Goal: Task Accomplishment & Management: Manage account settings

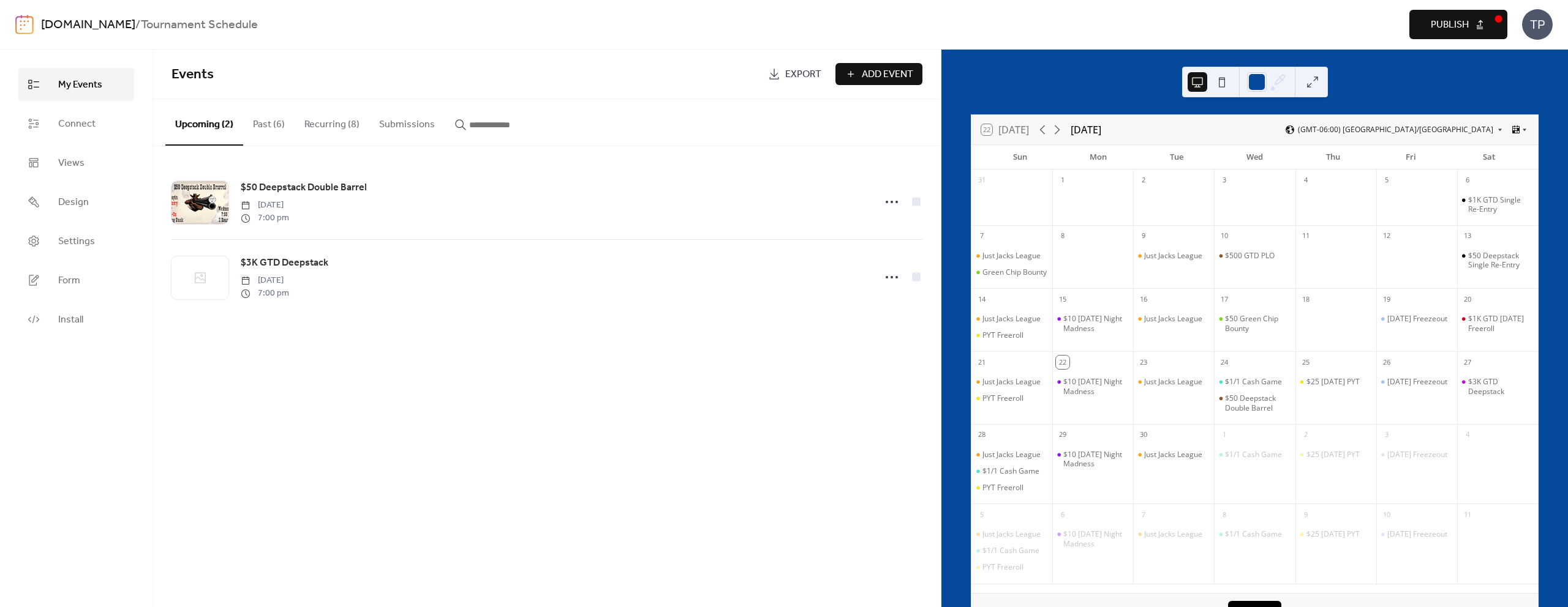
click at [304, 126] on button "Recurring (8)" at bounding box center [332, 122] width 75 height 45
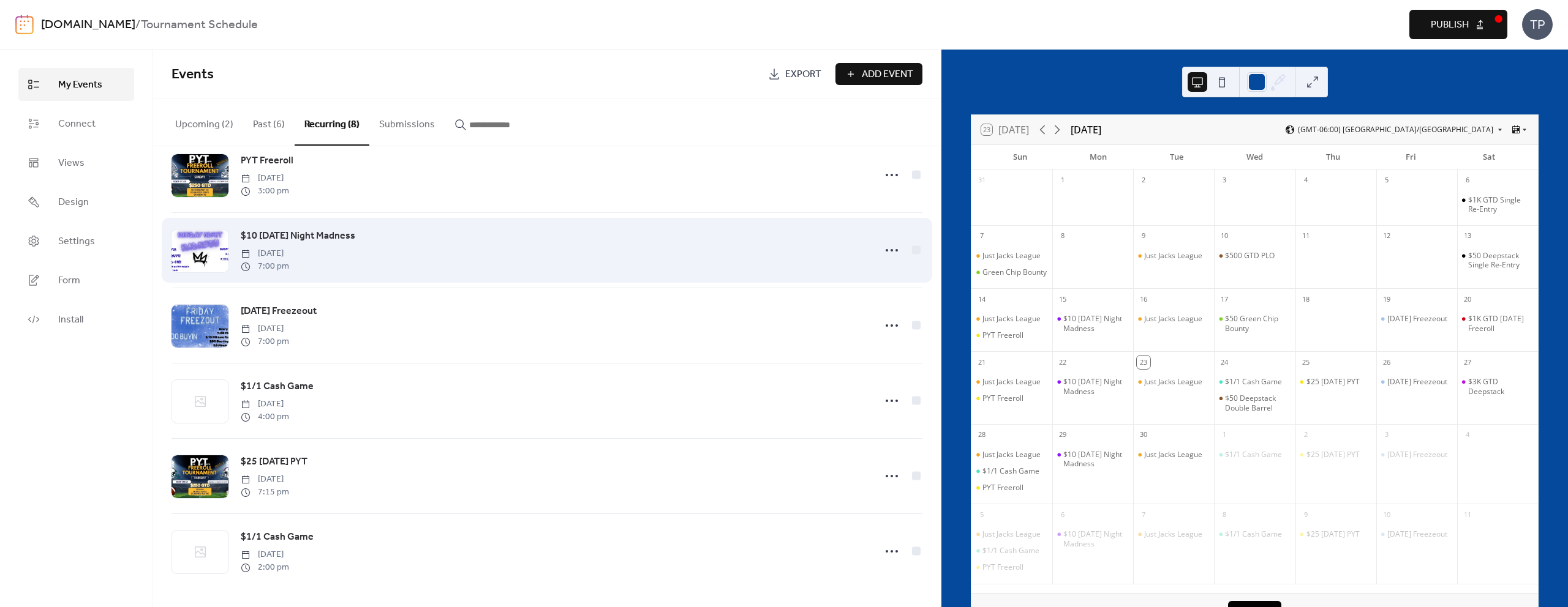
scroll to position [144, 0]
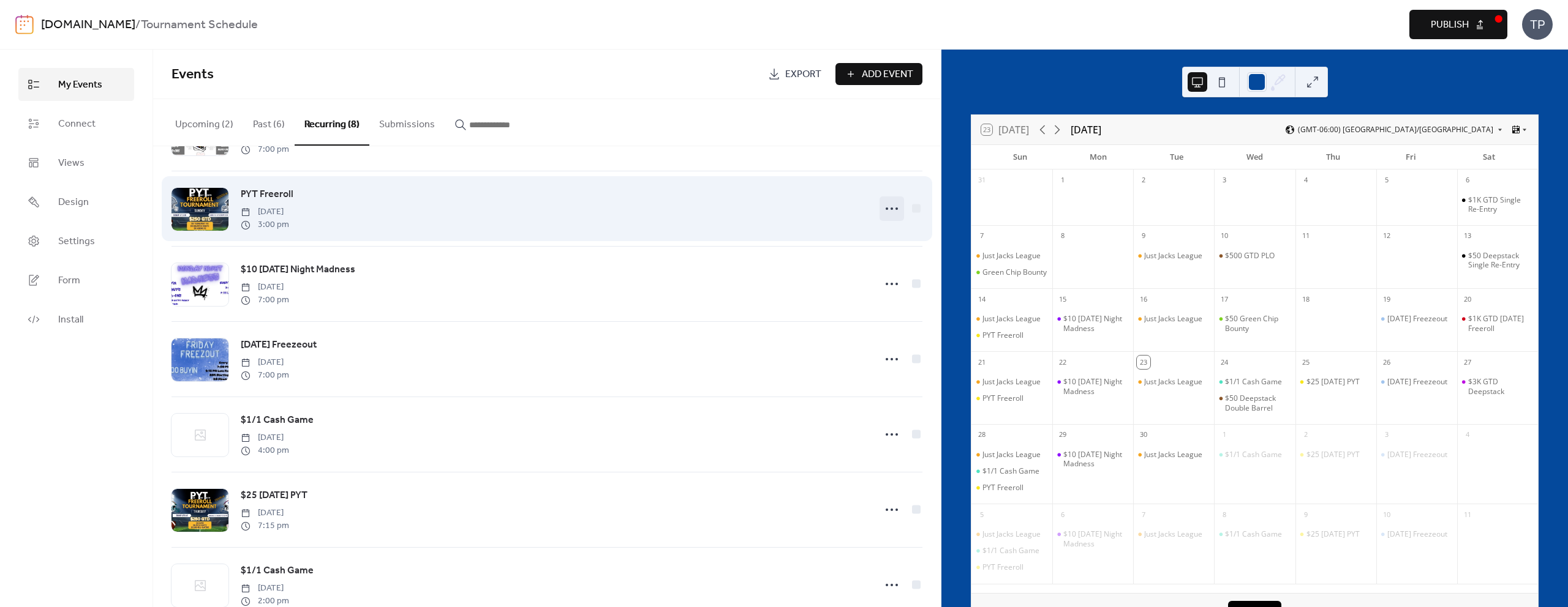
click at [885, 204] on icon at bounding box center [892, 209] width 20 height 20
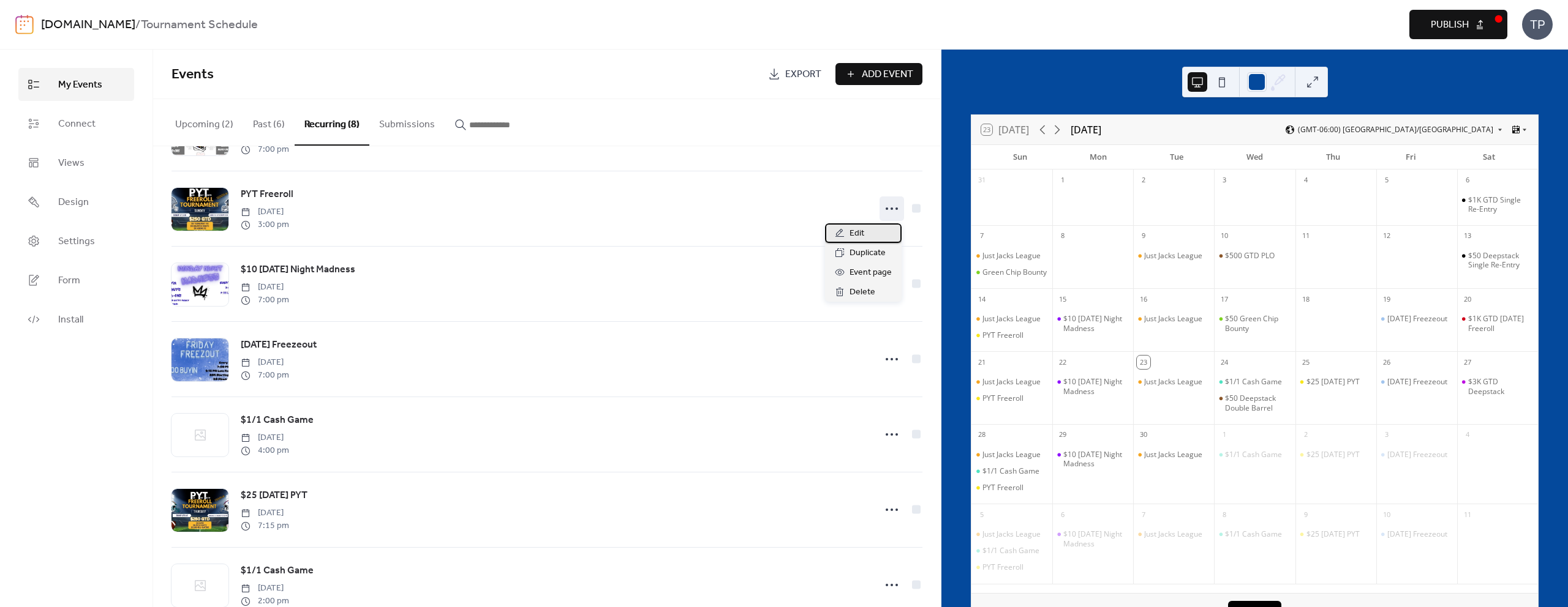
click at [859, 227] on span "Edit" at bounding box center [857, 234] width 15 height 15
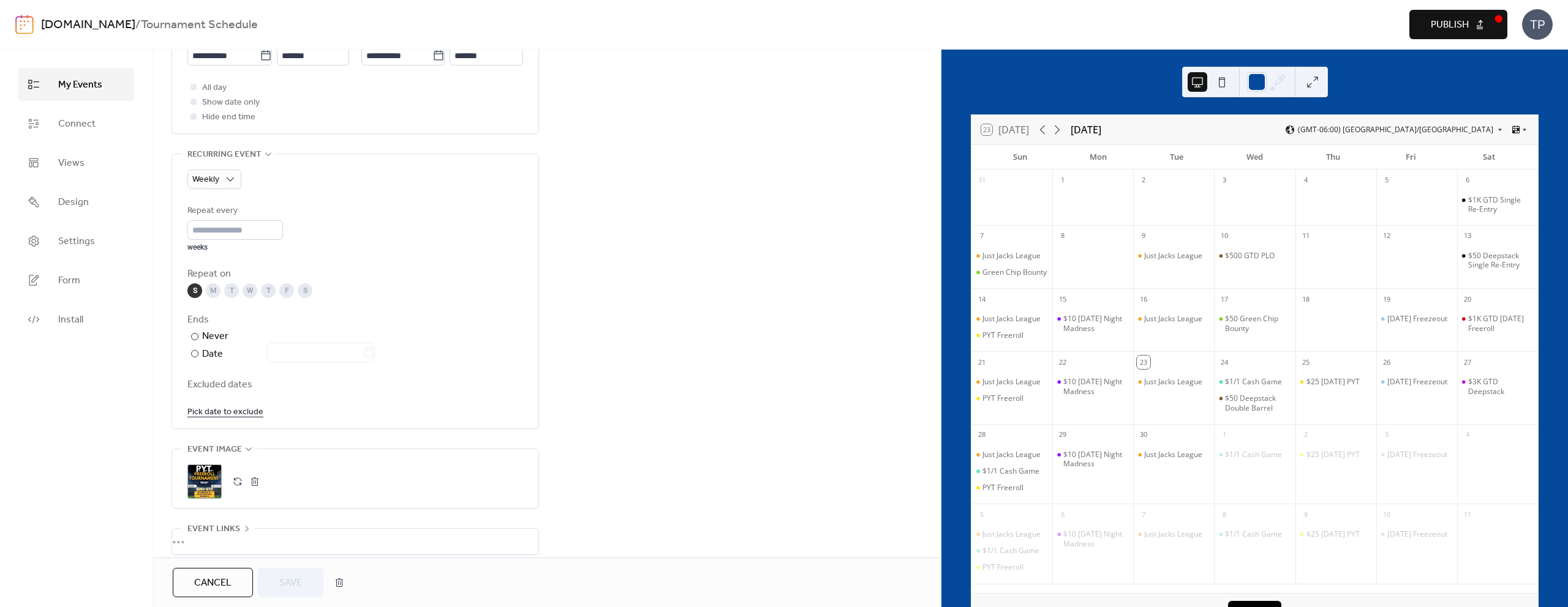
scroll to position [538, 0]
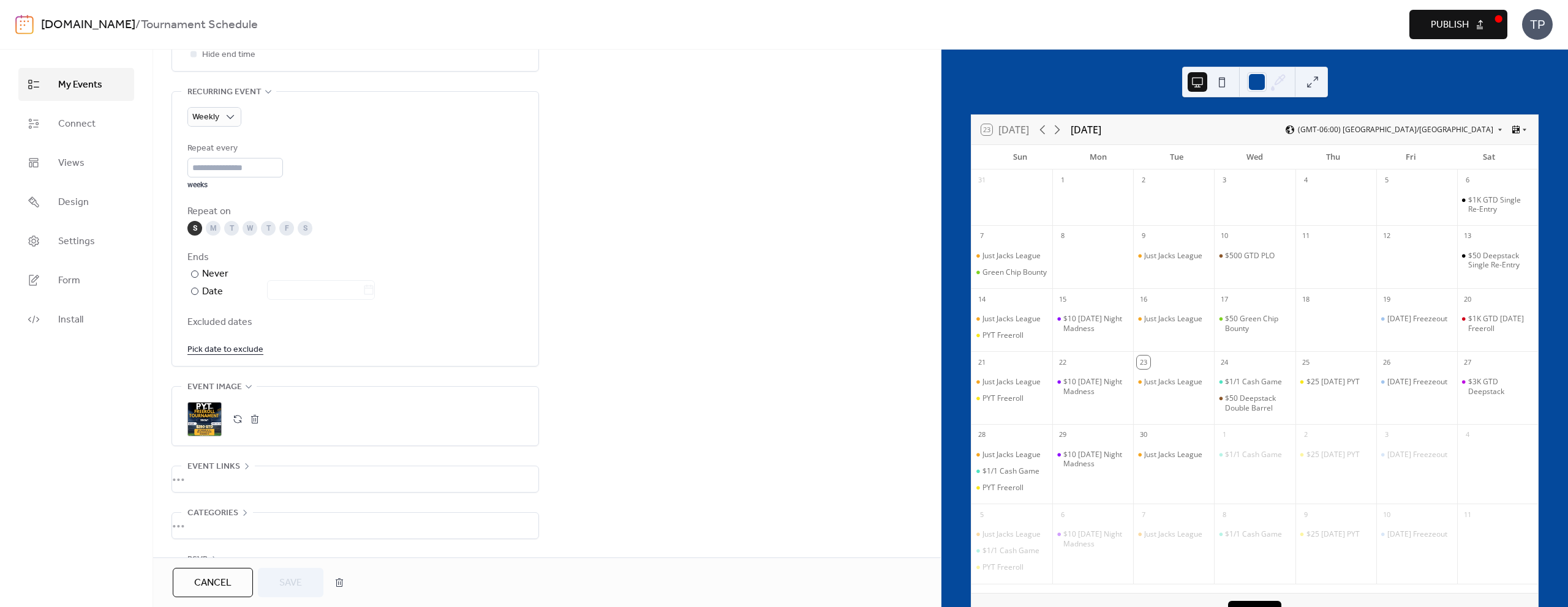
click at [214, 418] on div ";" at bounding box center [205, 419] width 35 height 35
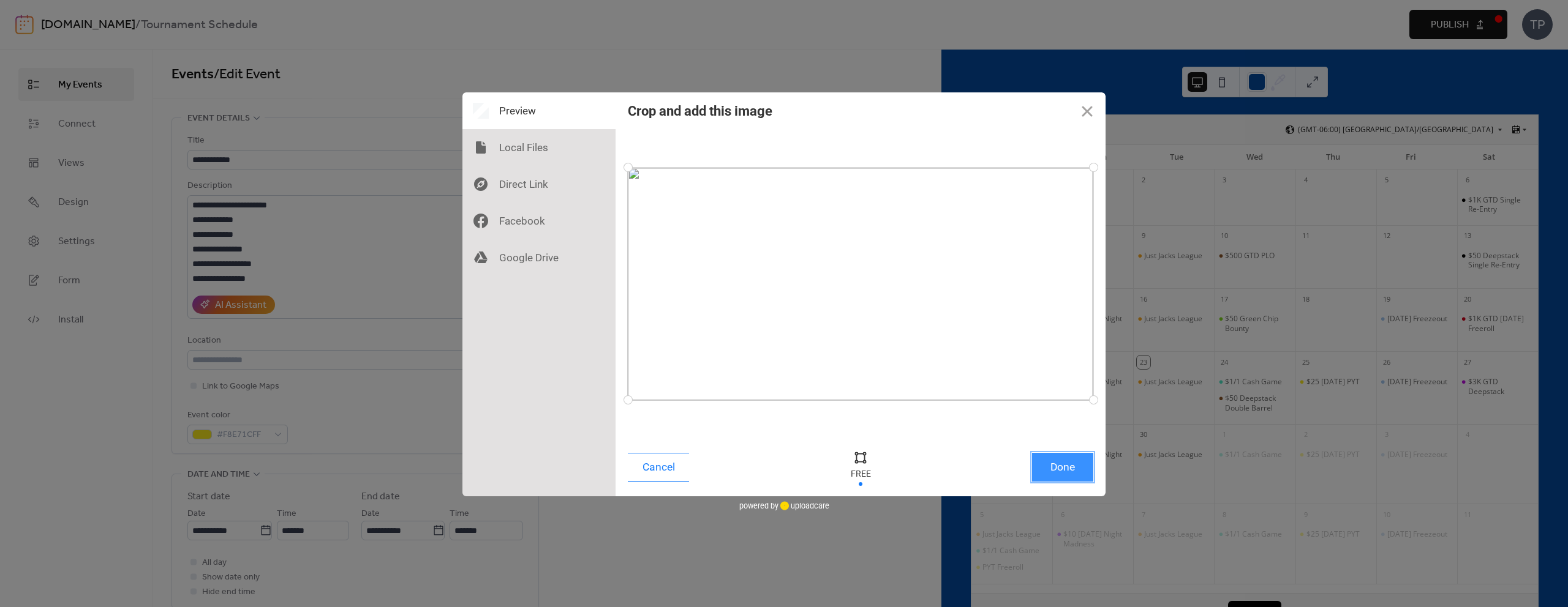
click at [1076, 476] on button "Done" at bounding box center [1062, 468] width 61 height 29
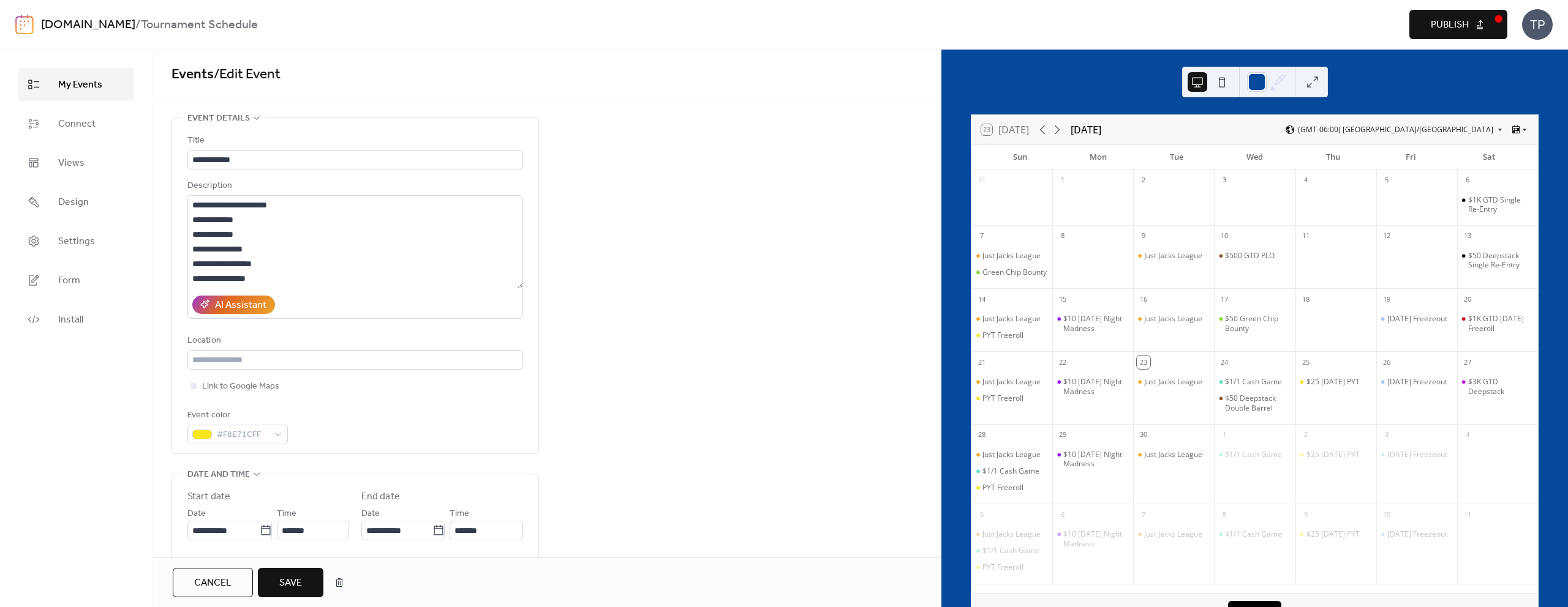
click at [294, 584] on span "Save" at bounding box center [291, 584] width 23 height 15
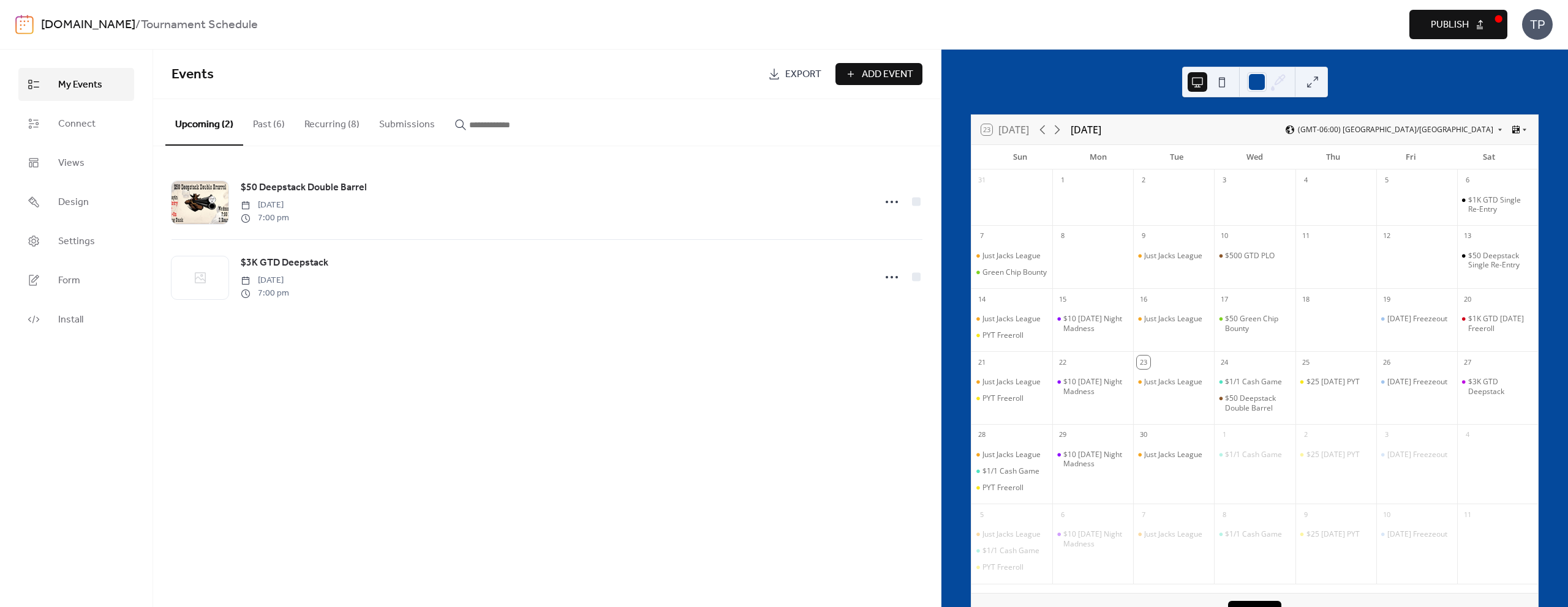
click at [342, 123] on button "Recurring (8)" at bounding box center [332, 122] width 75 height 45
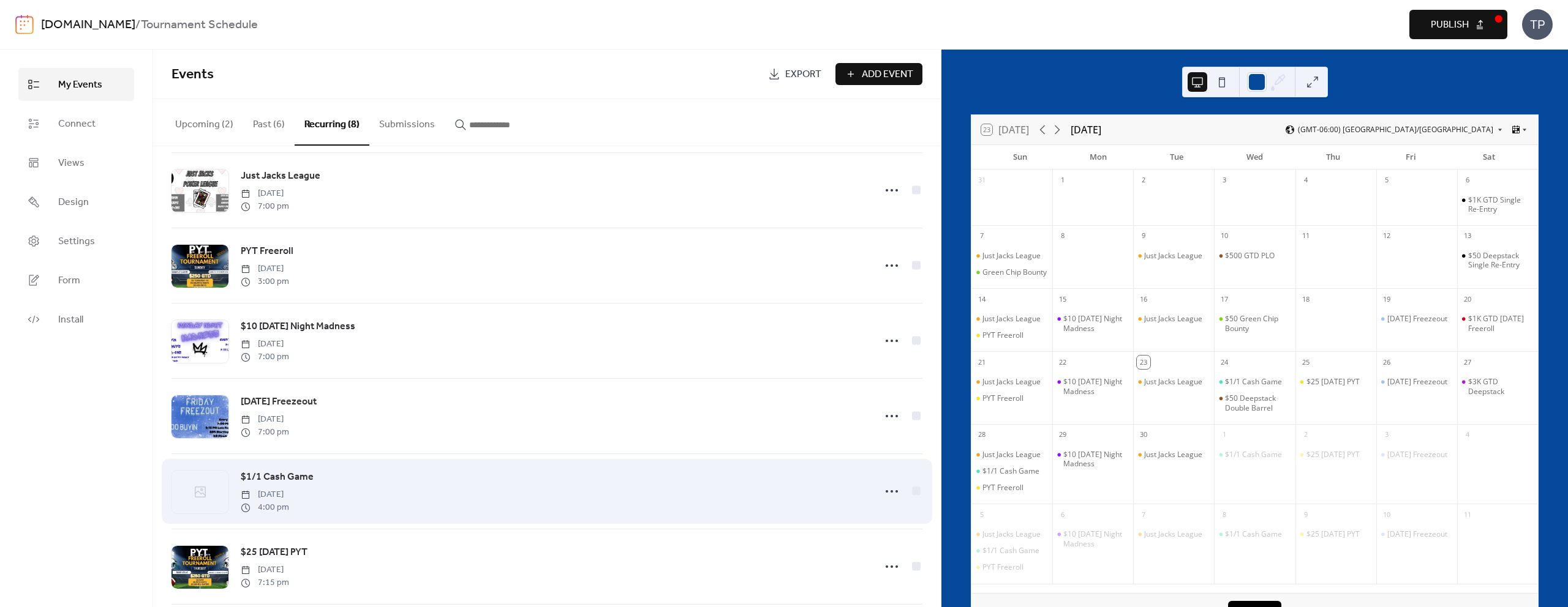
scroll to position [166, 0]
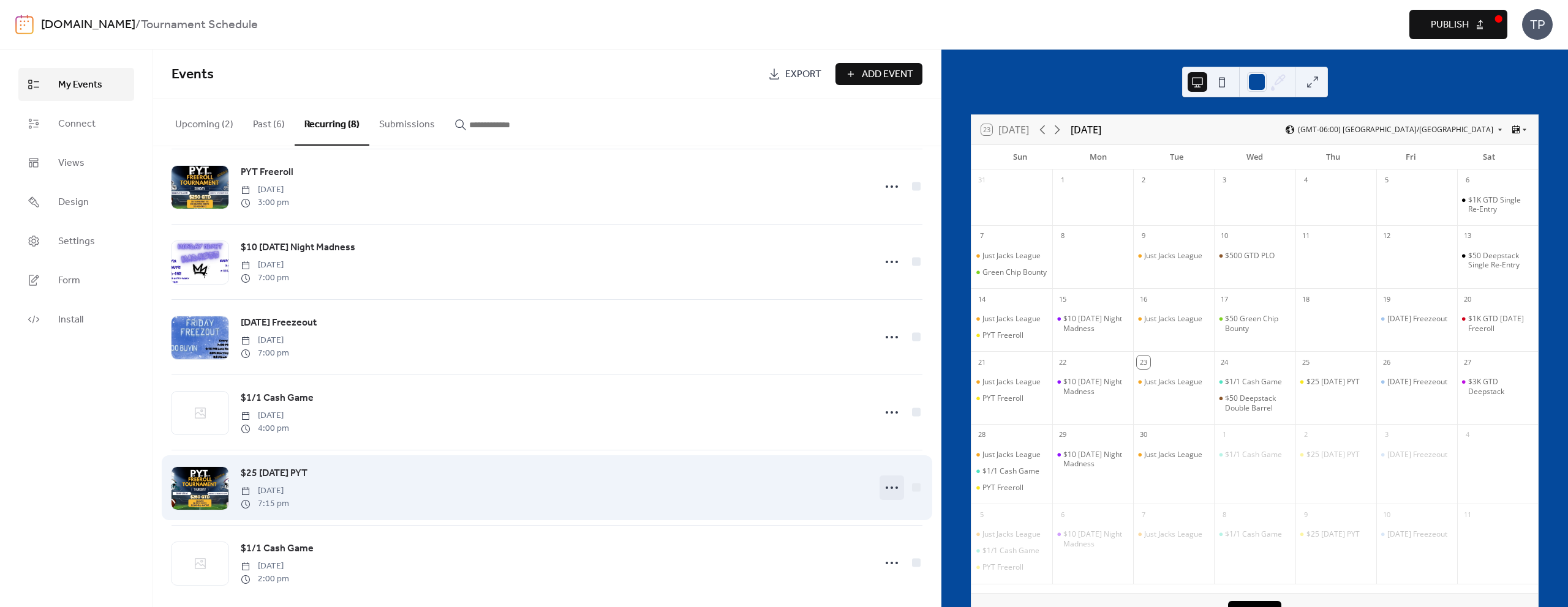
click at [882, 487] on icon at bounding box center [892, 488] width 20 height 20
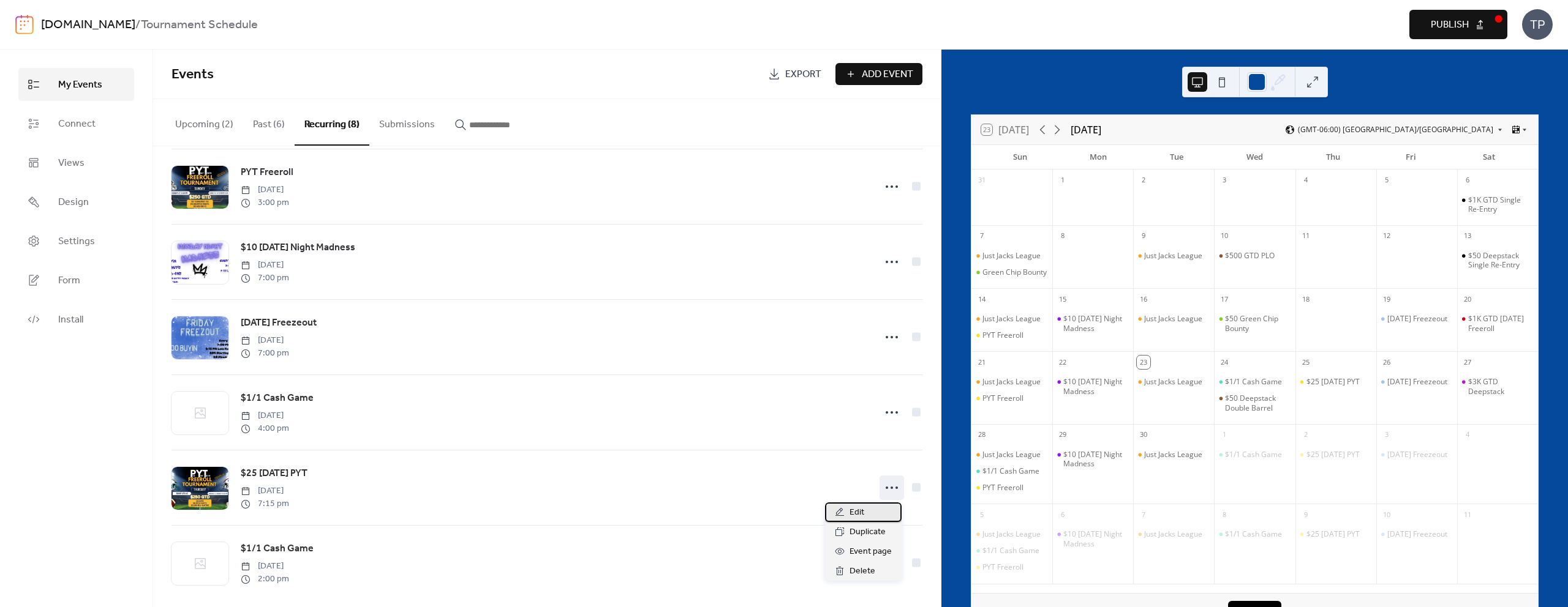
click at [862, 507] on span "Edit" at bounding box center [857, 513] width 15 height 15
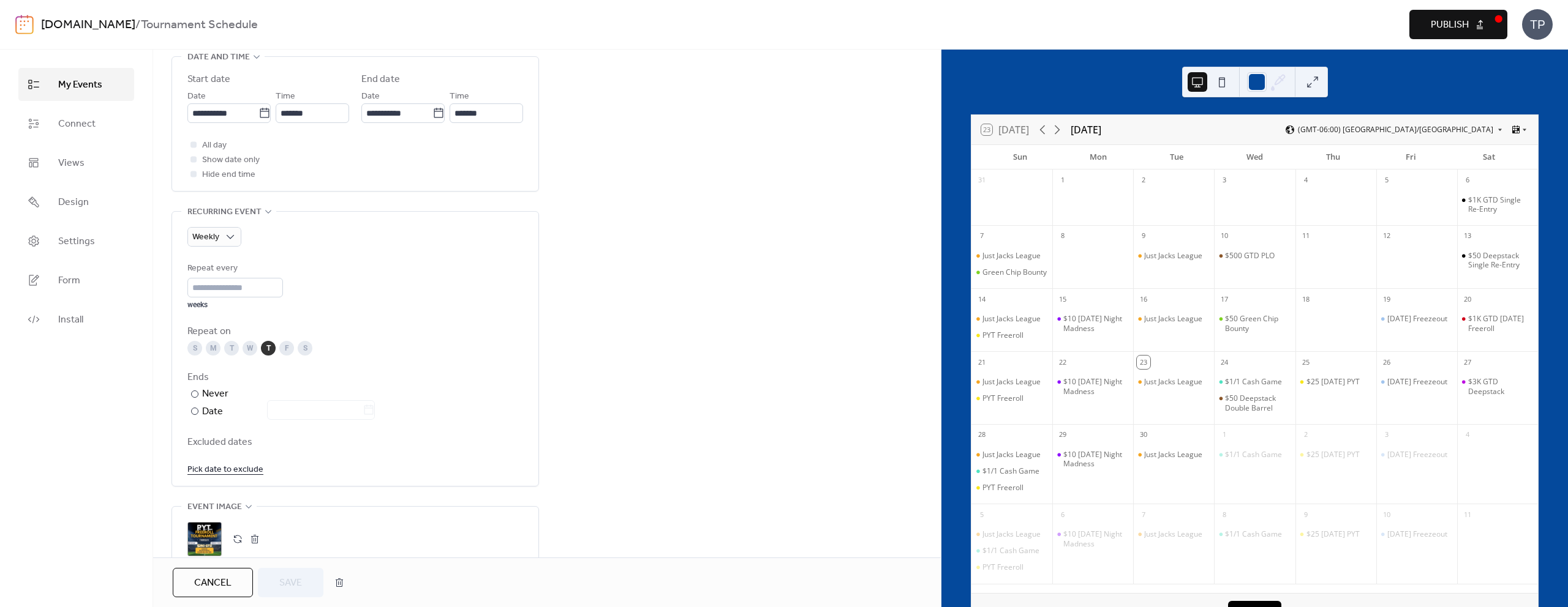
scroll to position [434, 0]
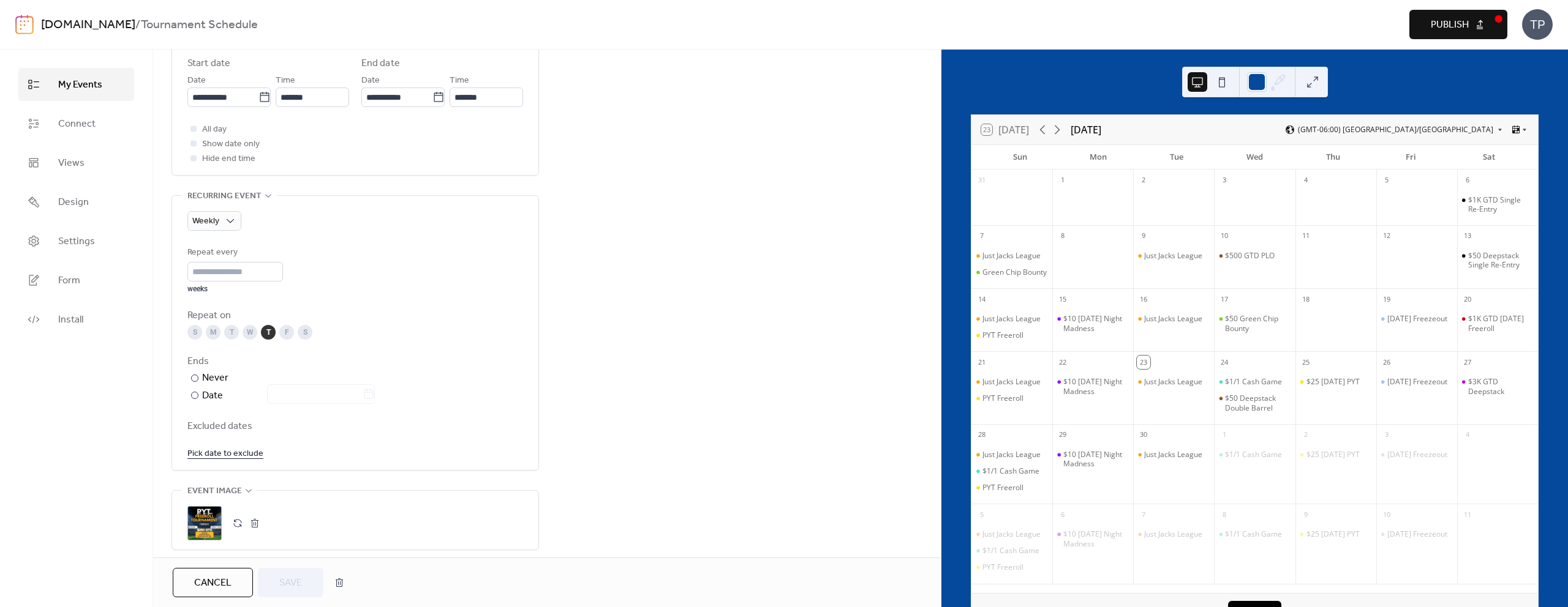
click at [194, 520] on div ";" at bounding box center [205, 523] width 35 height 35
